Goal: Task Accomplishment & Management: Manage account settings

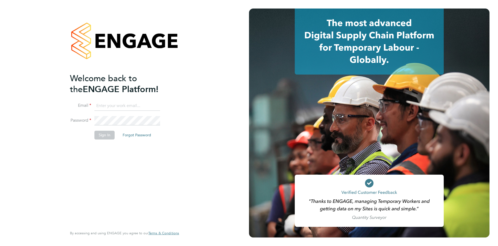
click at [130, 104] on input at bounding box center [127, 106] width 66 height 10
type input "[EMAIL_ADDRESS][DOMAIN_NAME]"
drag, startPoint x: 93, startPoint y: 134, endPoint x: 106, endPoint y: 135, distance: 13.6
click at [106, 135] on li "Sign In Forgot Password" at bounding box center [122, 138] width 104 height 14
drag, startPoint x: 106, startPoint y: 135, endPoint x: 111, endPoint y: 136, distance: 5.1
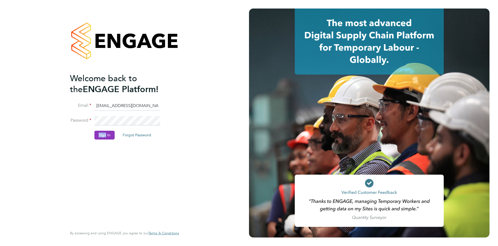
click at [111, 136] on button "Sign In" at bounding box center [104, 135] width 20 height 9
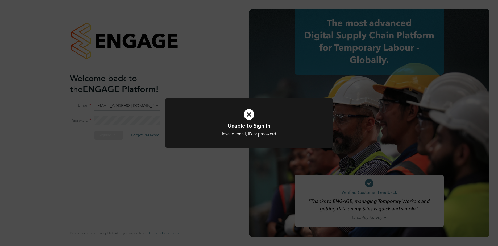
click at [259, 129] on div "Unable to Sign In Invalid email, ID or password Cancel Okay" at bounding box center [249, 129] width 138 height 15
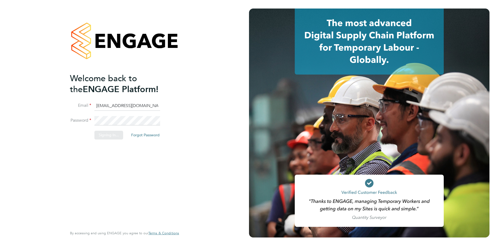
click at [221, 166] on div "Sorry, we are having problems connecting to our services." at bounding box center [124, 123] width 249 height 246
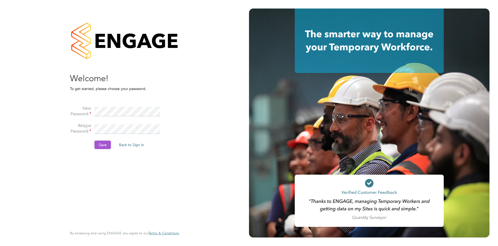
click at [104, 145] on button "Save" at bounding box center [102, 145] width 17 height 9
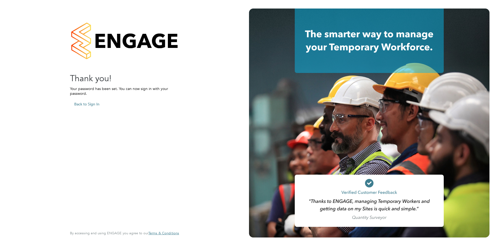
click at [94, 105] on div "Sorry, we are having problems connecting to our services." at bounding box center [124, 123] width 249 height 246
click at [94, 104] on button "Back to Sign In" at bounding box center [87, 104] width 34 height 9
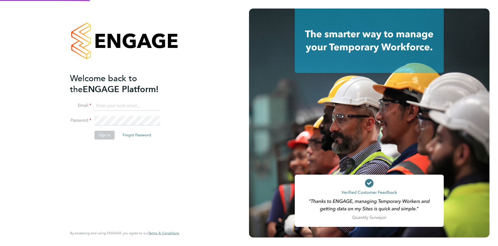
click at [119, 104] on input at bounding box center [127, 106] width 66 height 10
type input "vishal.kaushal2@justice.gov.uk"
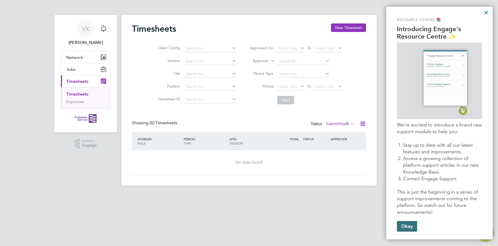
click at [406, 227] on button "Okay" at bounding box center [407, 226] width 20 height 11
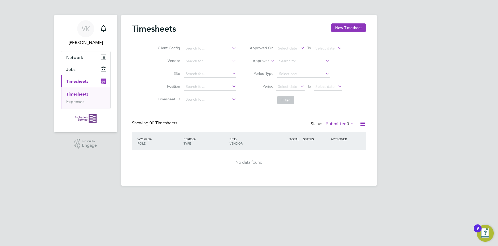
click at [77, 98] on li "Timesheets" at bounding box center [86, 95] width 40 height 7
click at [78, 81] on span "Timesheets" at bounding box center [77, 81] width 22 height 5
click at [88, 57] on button "Network" at bounding box center [86, 57] width 50 height 12
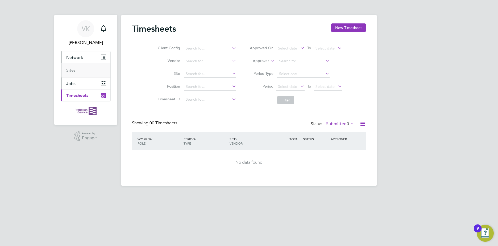
click at [85, 82] on button "Jobs" at bounding box center [86, 83] width 50 height 12
click at [83, 60] on button "Network" at bounding box center [86, 57] width 50 height 12
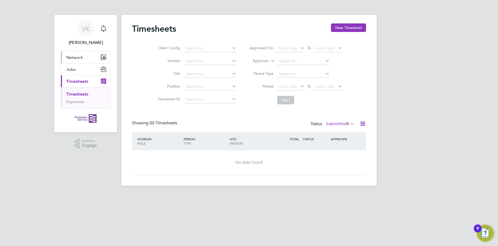
click at [79, 55] on span "Network" at bounding box center [74, 57] width 17 height 5
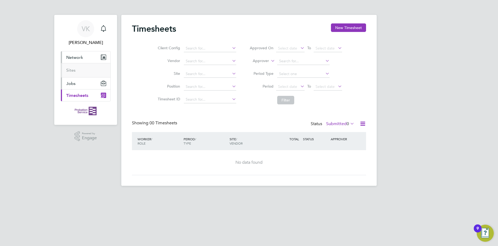
click at [80, 84] on button "Jobs" at bounding box center [86, 83] width 50 height 12
click at [86, 93] on span "Timesheets" at bounding box center [77, 95] width 22 height 5
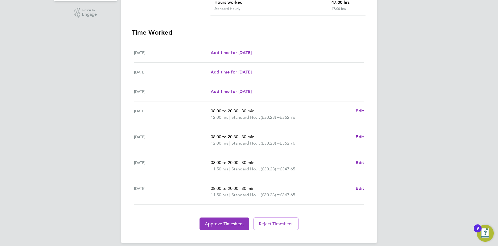
scroll to position [137, 0]
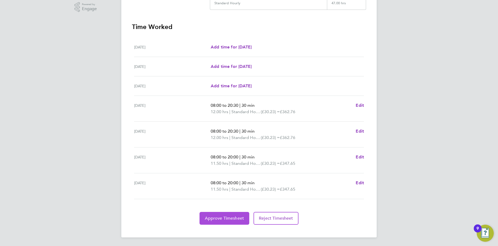
click at [241, 218] on span "Approve Timesheet" at bounding box center [224, 218] width 39 height 5
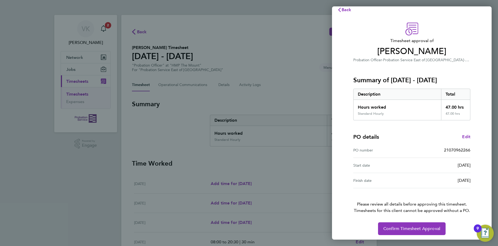
scroll to position [9, 0]
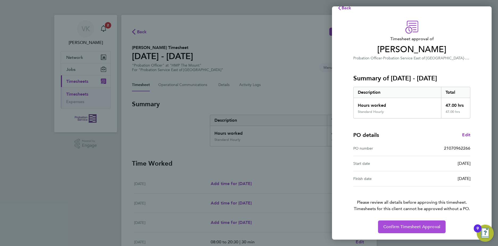
click at [409, 230] on button "Confirm Timesheet Approval" at bounding box center [412, 226] width 68 height 13
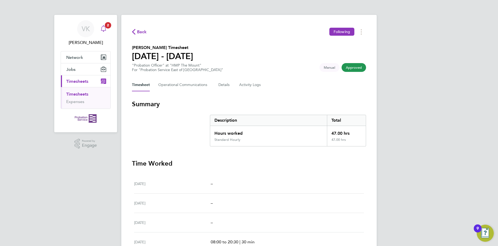
click at [106, 31] on icon "Main navigation" at bounding box center [103, 28] width 6 height 6
